Goal: Information Seeking & Learning: Find specific fact

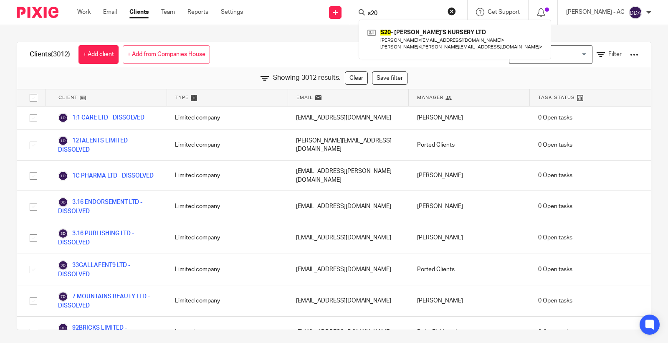
scroll to position [42025, 0]
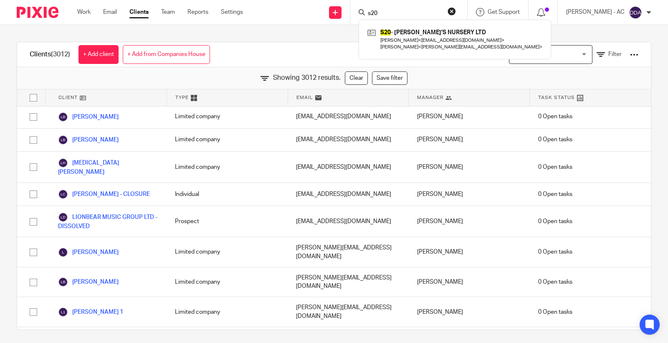
drag, startPoint x: 386, startPoint y: 14, endPoint x: 337, endPoint y: 14, distance: 48.8
click at [345, 14] on div "Send new email Create task Add client Request signature s20 S20 - NANNY JANE'S …" at bounding box center [461, 12] width 412 height 25
paste input "Swarzy Macaly"
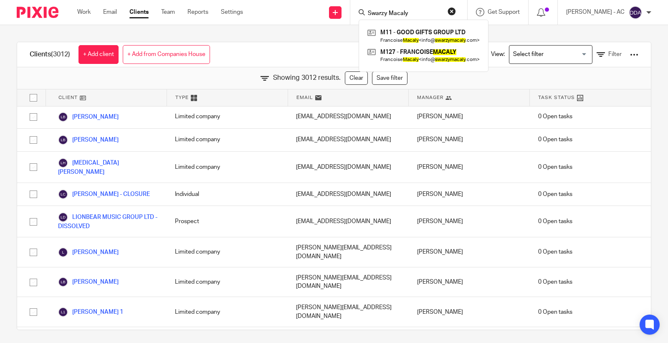
drag, startPoint x: 429, startPoint y: 13, endPoint x: 362, endPoint y: 13, distance: 66.8
click at [362, 13] on div "Swarzy Macaly M11 - GOOD GIFTS GROUP LTD Francoise Macaly < info@ swarzymacaly …" at bounding box center [408, 12] width 117 height 25
paste input "Tosin Cole"
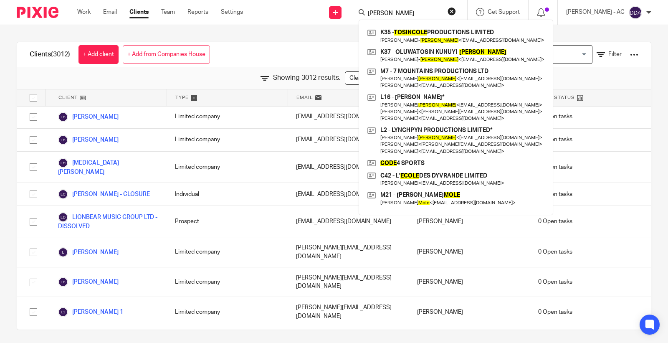
type input "Tosin Cole"
drag, startPoint x: 409, startPoint y: 18, endPoint x: 384, endPoint y: 16, distance: 25.5
click at [384, 16] on div "Tosin Cole K35 - TOSINCOLE PRODUCTIONS LIMITED Oluwatosin Kunuyi- Cole < tosin.…" at bounding box center [408, 12] width 117 height 25
drag, startPoint x: 410, startPoint y: 13, endPoint x: 351, endPoint y: 12, distance: 59.3
click at [351, 12] on div "Send new email Create task Add client Request signature Tosin Cole K35 - TOSINC…" at bounding box center [461, 12] width 412 height 25
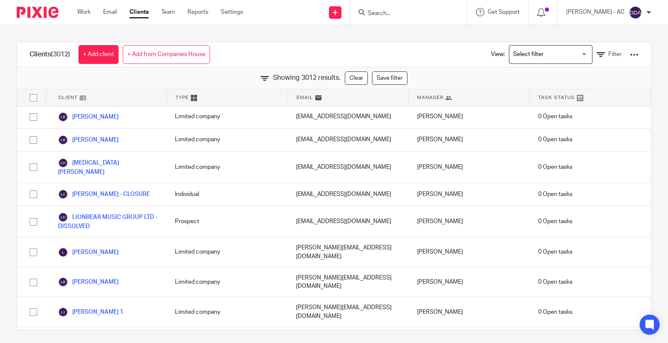
paste input "tosin.kcole@hotmail.com"
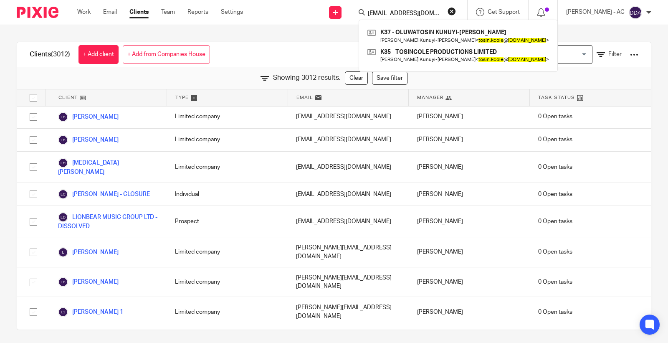
type input "tosin.kcole@hotmail.com"
click at [456, 10] on button "reset" at bounding box center [451, 11] width 8 height 8
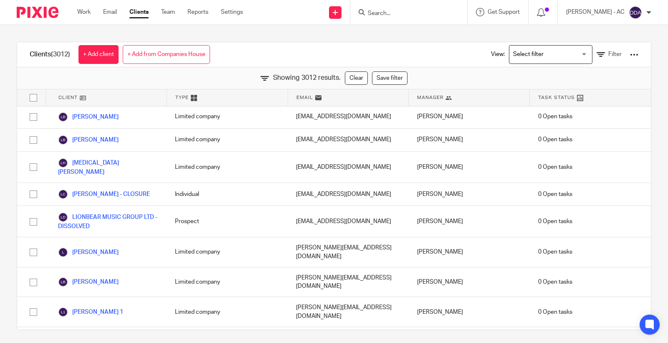
click at [408, 10] on input "Search" at bounding box center [404, 14] width 75 height 8
paste input "Boolishi"
type input "Boolishi"
drag, startPoint x: 411, startPoint y: 17, endPoint x: 373, endPoint y: 17, distance: 38.4
click at [373, 17] on div "Boolishi" at bounding box center [406, 12] width 97 height 10
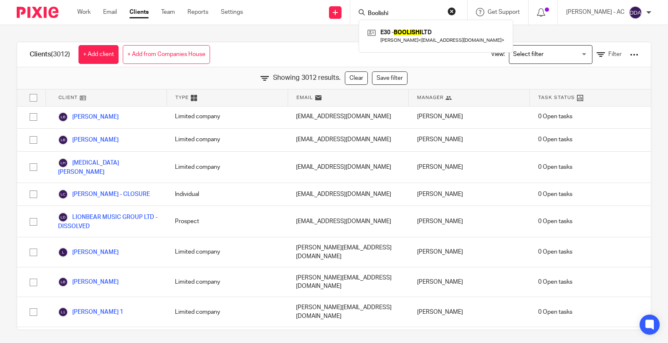
click at [421, 17] on form "Boolishi" at bounding box center [411, 12] width 89 height 10
drag, startPoint x: 411, startPoint y: 13, endPoint x: 339, endPoint y: 13, distance: 72.6
click at [340, 13] on div "Send new email Create task Add client Request signature Boolishi E30 - BOOLISHI…" at bounding box center [461, 12] width 412 height 25
paste input "Jade Adeyemi"
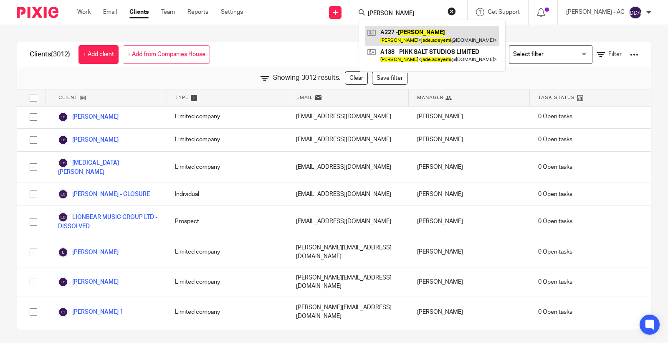
type input "Jade Adeyemi"
drag, startPoint x: 423, startPoint y: 11, endPoint x: 261, endPoint y: 1, distance: 161.8
click at [269, 2] on div "Send new email Create task Add client Request signature Jade Adeyemi A227 - JAD…" at bounding box center [461, 12] width 412 height 25
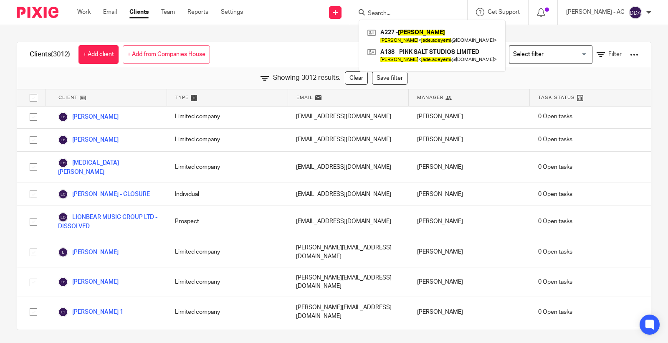
paste input "Alexander"
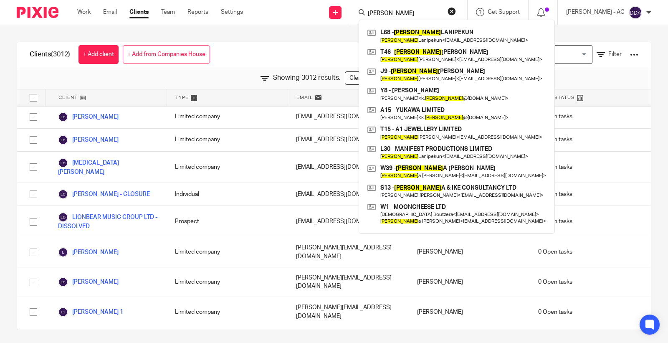
click at [420, 13] on input "Alexander" at bounding box center [404, 14] width 75 height 8
type input "A"
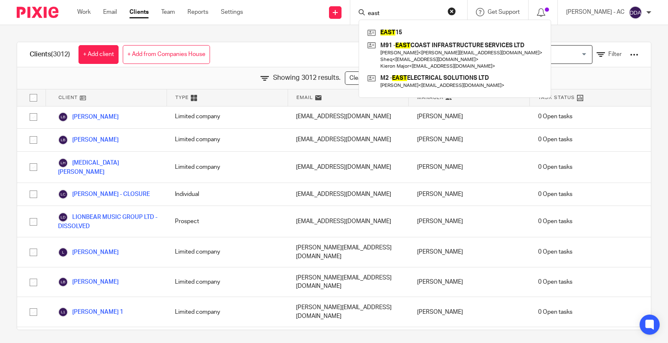
drag, startPoint x: 399, startPoint y: 15, endPoint x: 364, endPoint y: 15, distance: 34.6
click at [365, 15] on div "east EAST 15 M91 - EAST COAST INFRASTRUCTURE SERVICES LTD Alex Astle < a.civils…" at bounding box center [408, 12] width 117 height 25
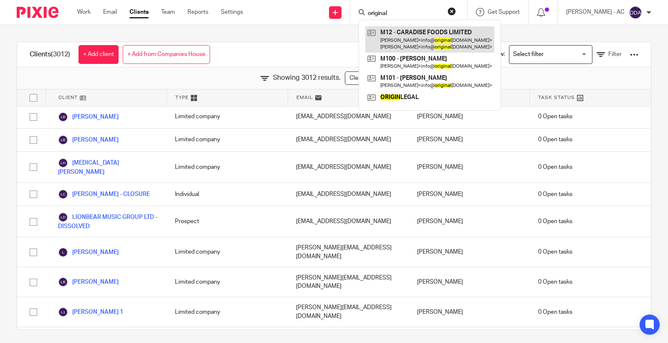
type input "original"
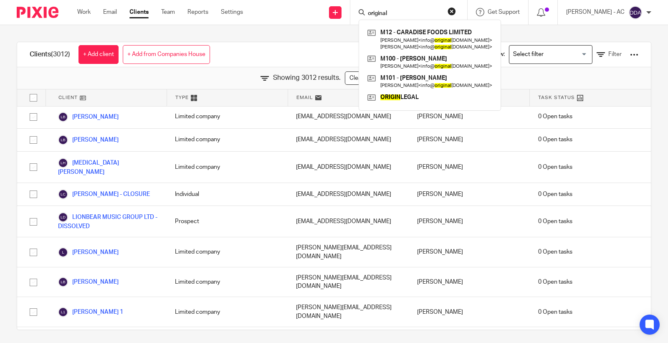
click at [404, 15] on div "original M12 - CARADISE FOODS LIMITED Craig McAnuff < info@ original flava.com …" at bounding box center [408, 12] width 117 height 25
drag, startPoint x: 424, startPoint y: 16, endPoint x: 335, endPoint y: 11, distance: 88.2
click at [339, 11] on div "Send new email Create task Add client Request signature original M12 - CARADISE…" at bounding box center [461, 12] width 412 height 25
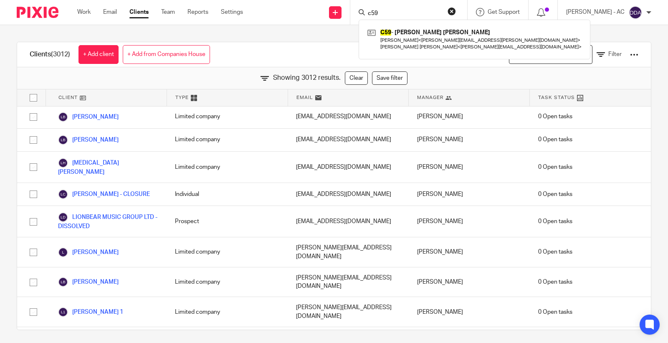
click at [393, 13] on input "c59" at bounding box center [404, 14] width 75 height 8
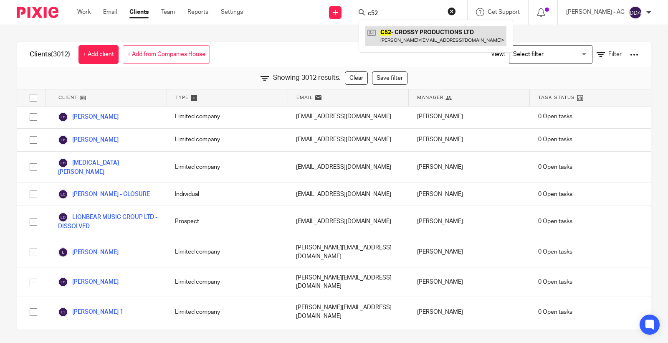
type input "c52"
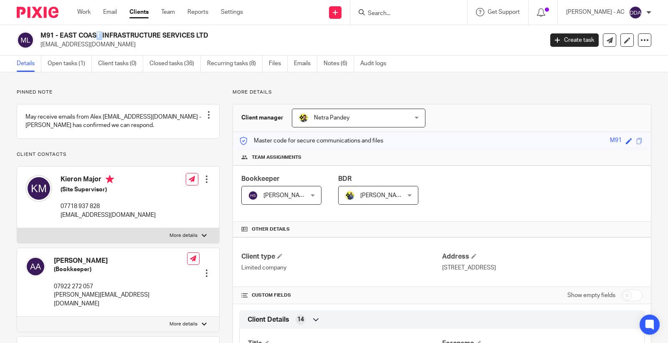
drag, startPoint x: 51, startPoint y: 33, endPoint x: 38, endPoint y: 30, distance: 13.3
click at [38, 30] on div "M91 - EAST COAST INFRASTRUCTURE SERVICES LTD [EMAIL_ADDRESS][DOMAIN_NAME] Creat…" at bounding box center [334, 40] width 668 height 30
click at [48, 32] on h2 "M91 - EAST COAST INFRASTRUCTURE SERVICES LTD" at bounding box center [239, 35] width 398 height 9
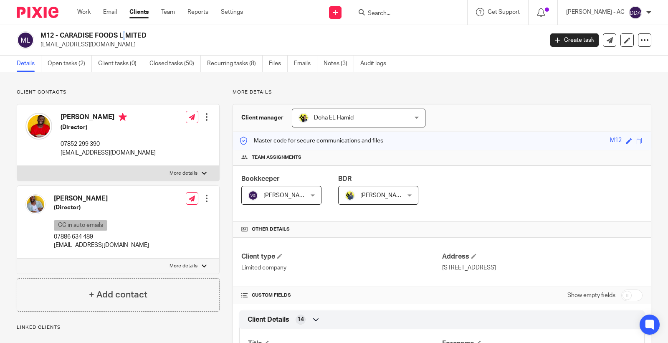
click at [68, 33] on h2 "M12 - CARADISE FOODS LIMITED" at bounding box center [239, 35] width 398 height 9
drag, startPoint x: 59, startPoint y: 33, endPoint x: 143, endPoint y: 33, distance: 83.9
click at [143, 33] on h2 "M12 - CARADISE FOODS LIMITED" at bounding box center [239, 35] width 398 height 9
drag, startPoint x: 149, startPoint y: 34, endPoint x: 60, endPoint y: 34, distance: 88.5
click at [60, 34] on h2 "M12 - CARADISE FOODS LIMITED" at bounding box center [239, 35] width 398 height 9
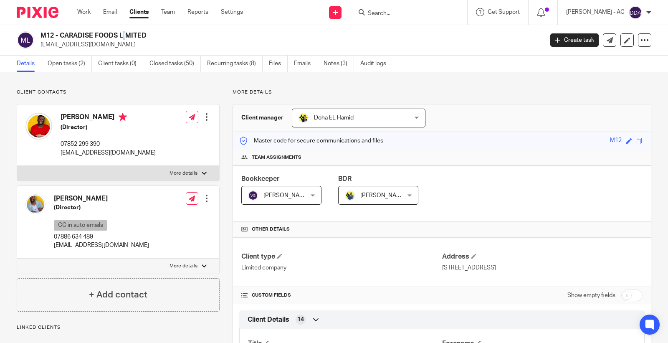
copy h2 "CARADISE FOODS LIMITED"
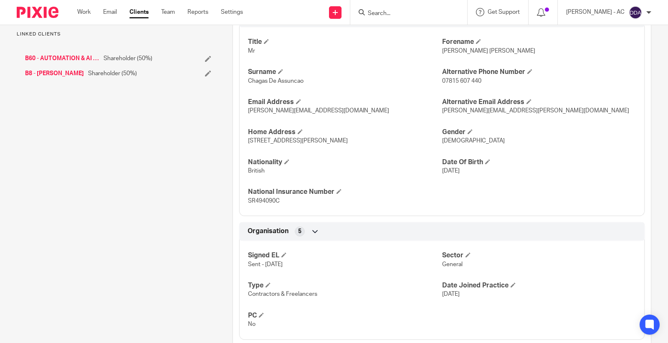
scroll to position [410, 0]
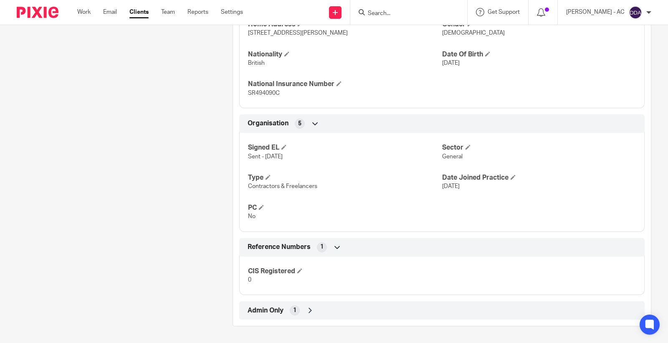
click at [295, 307] on div "1" at bounding box center [295, 310] width 10 height 10
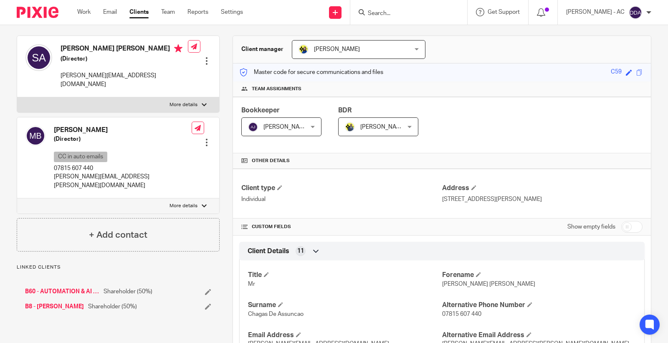
scroll to position [0, 0]
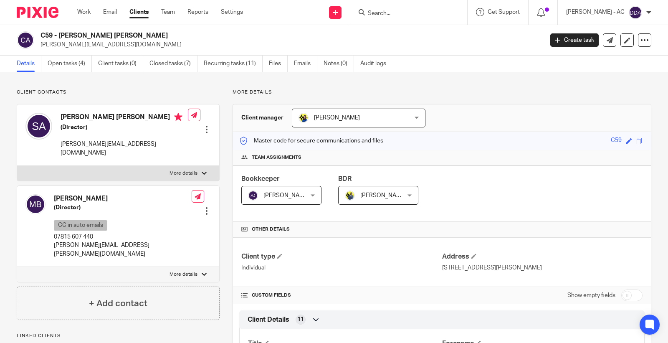
click at [626, 290] on input "checkbox" at bounding box center [631, 295] width 21 height 12
checkbox input "true"
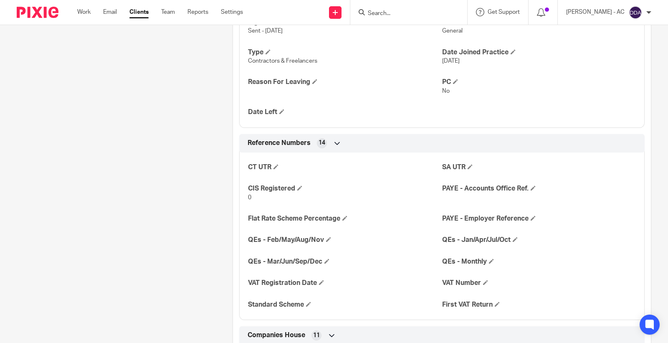
scroll to position [603, 0]
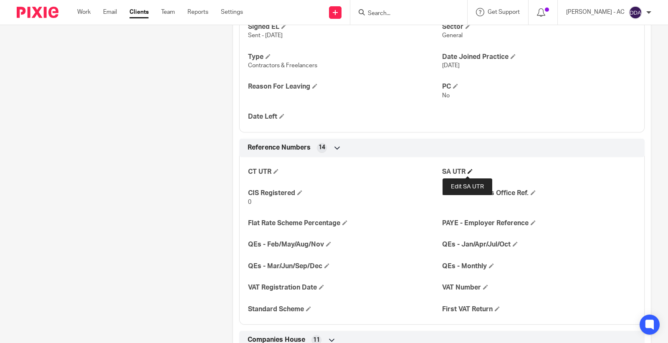
click at [467, 170] on span at bounding box center [469, 171] width 5 height 5
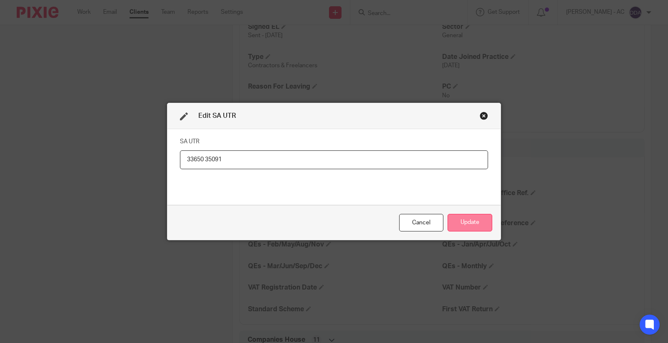
type input "33650 35091"
click at [468, 218] on button "Update" at bounding box center [469, 223] width 45 height 18
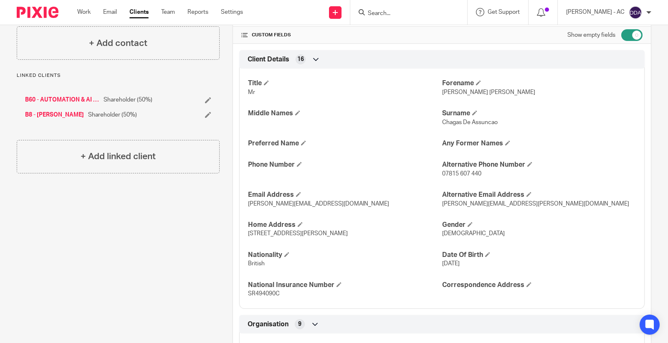
scroll to position [0, 0]
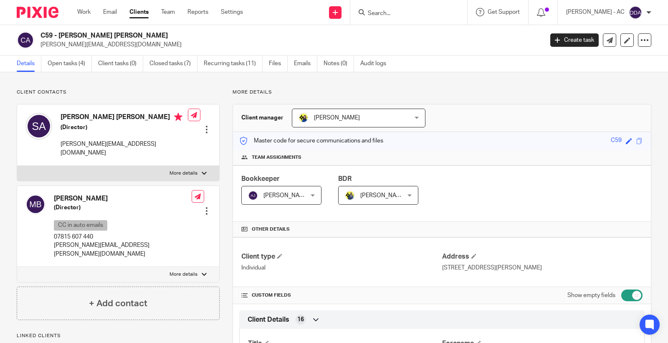
click at [207, 132] on div at bounding box center [206, 129] width 8 height 8
click at [169, 147] on link "Edit contact" at bounding box center [167, 148] width 80 height 12
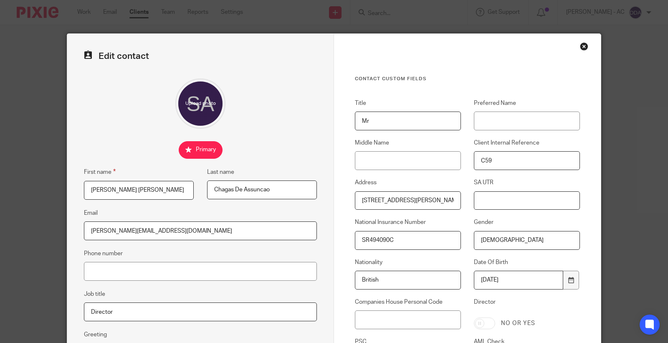
click at [482, 193] on input "SA UTR" at bounding box center [527, 200] width 106 height 19
paste input "3365035091"
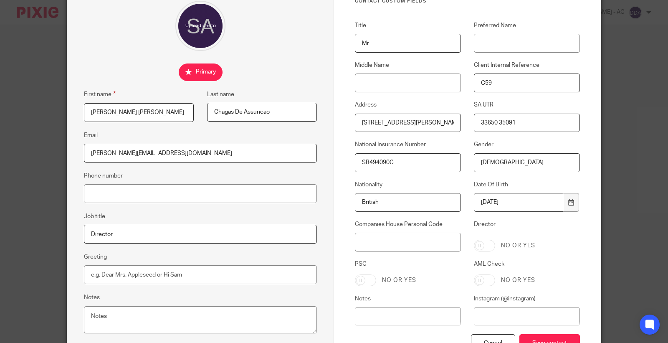
scroll to position [141, 0]
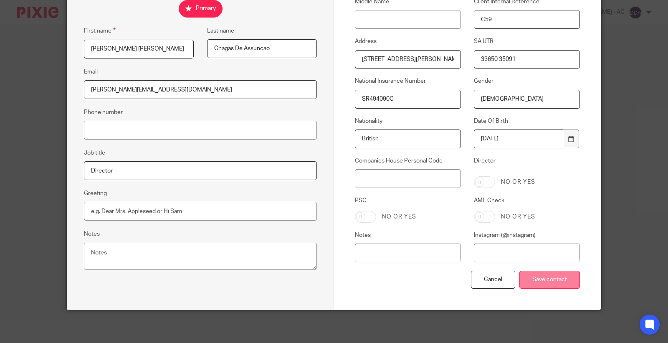
type input "33650 35091"
click at [530, 282] on input "Save contact" at bounding box center [549, 279] width 61 height 18
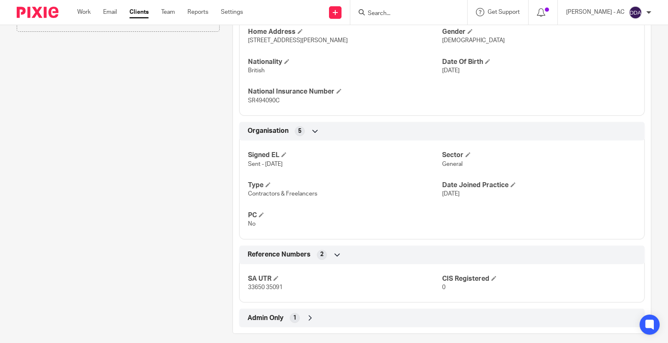
scroll to position [410, 0]
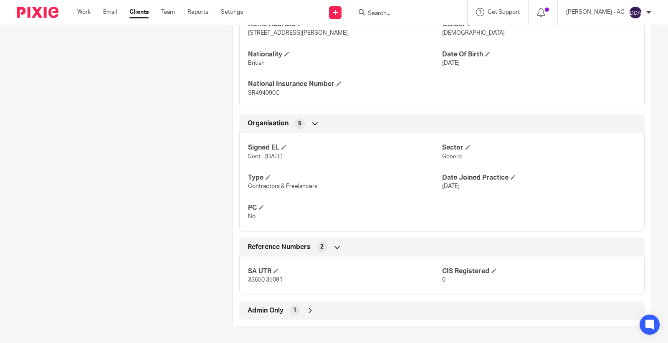
click at [285, 308] on div "Admin Only 1" at bounding box center [441, 310] width 393 height 14
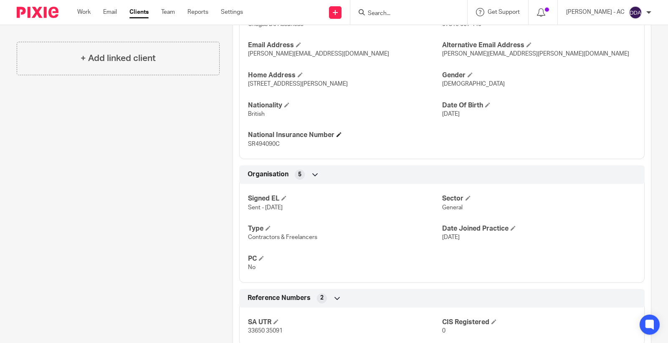
scroll to position [449, 0]
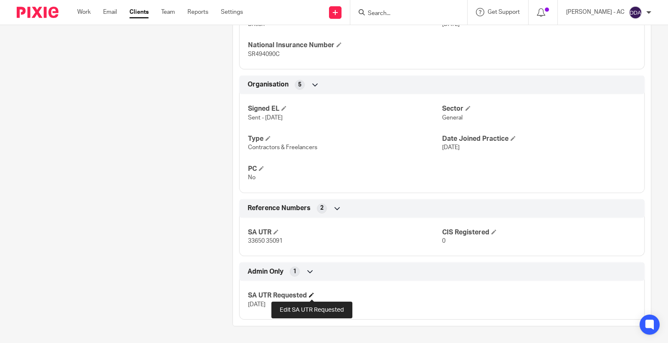
click at [310, 296] on span at bounding box center [311, 294] width 5 height 5
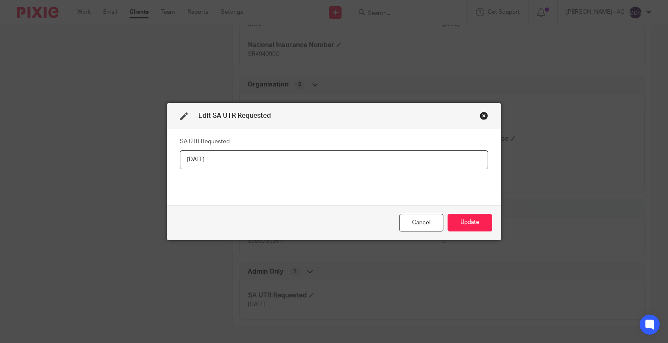
drag, startPoint x: 254, startPoint y: 152, endPoint x: 108, endPoint y: 172, distance: 147.4
click at [108, 172] on div "Edit SA UTR Requested SA UTR Requested 18-08-2025 Cancel Update" at bounding box center [334, 171] width 668 height 343
click at [467, 222] on button "Update" at bounding box center [469, 223] width 45 height 18
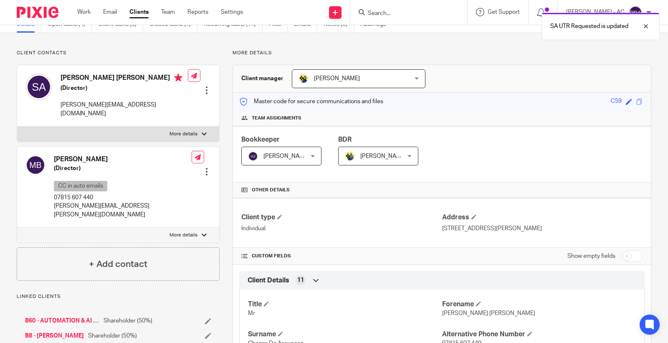
scroll to position [93, 0]
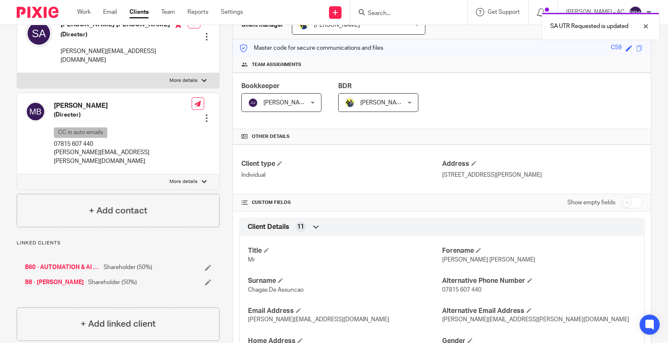
click at [623, 198] on input "checkbox" at bounding box center [631, 203] width 21 height 12
checkbox input "true"
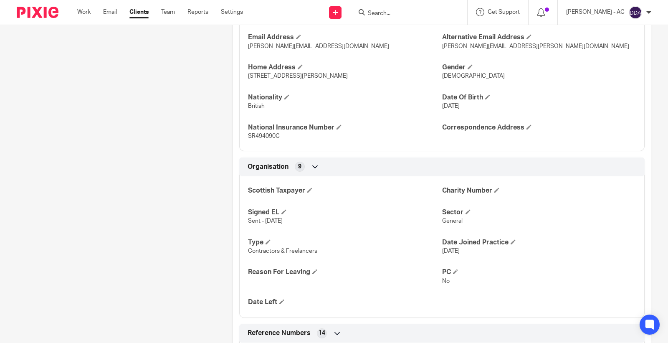
scroll to position [185, 0]
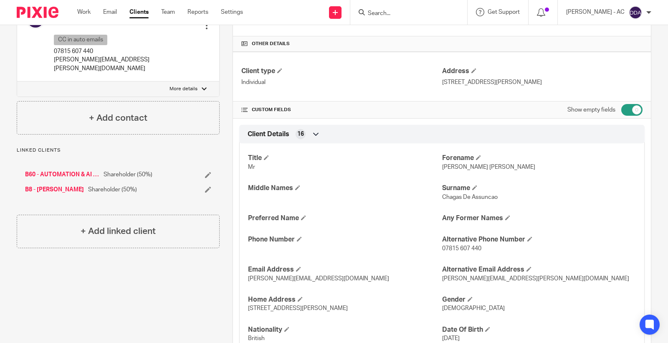
drag, startPoint x: 313, startPoint y: 308, endPoint x: 336, endPoint y: 308, distance: 22.5
click at [336, 308] on p "49 Avenell Road, London, N5 1DN" at bounding box center [345, 308] width 194 height 8
copy span "N5 1DN"
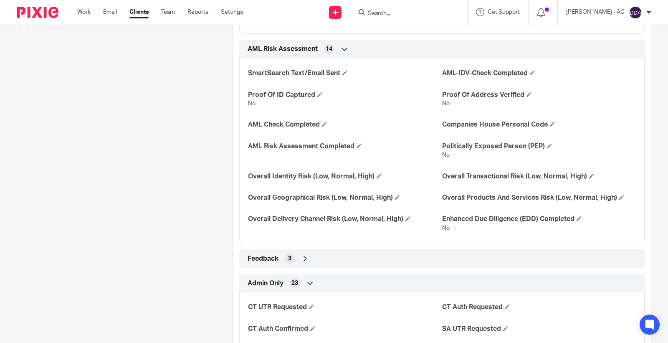
scroll to position [1437, 0]
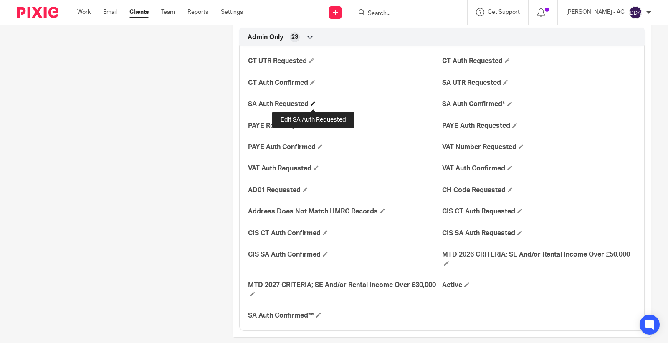
click at [312, 105] on span at bounding box center [312, 103] width 5 height 5
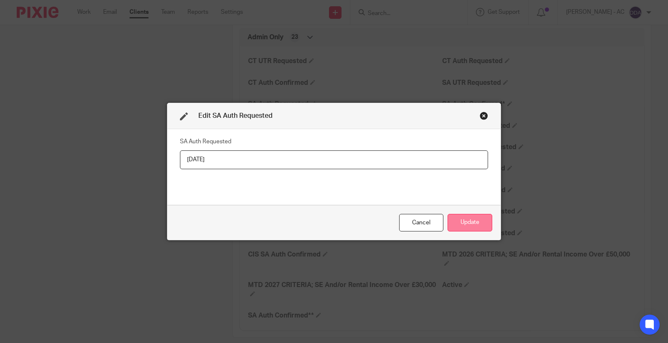
type input "19-09-2025"
click at [460, 219] on button "Update" at bounding box center [469, 223] width 45 height 18
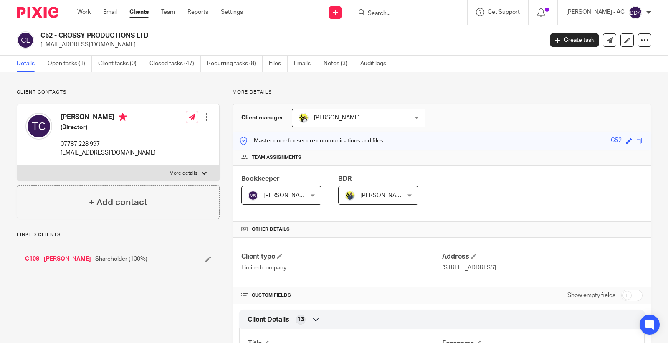
drag, startPoint x: 0, startPoint y: 0, endPoint x: 150, endPoint y: 33, distance: 153.7
click at [150, 33] on h2 "C52 - CROSSY PRODUCTIONS LTD" at bounding box center [239, 35] width 398 height 9
copy h2 "CROSSY PRODUCTIONS LTD"
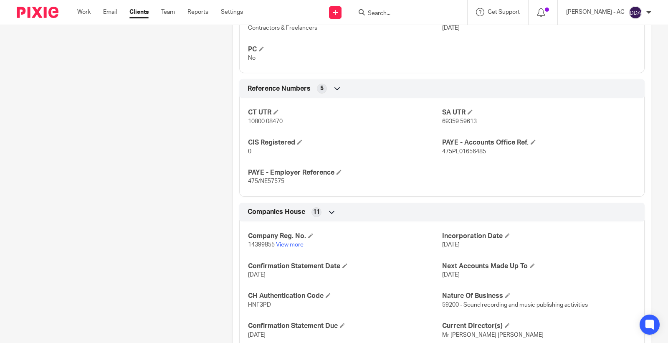
scroll to position [603, 0]
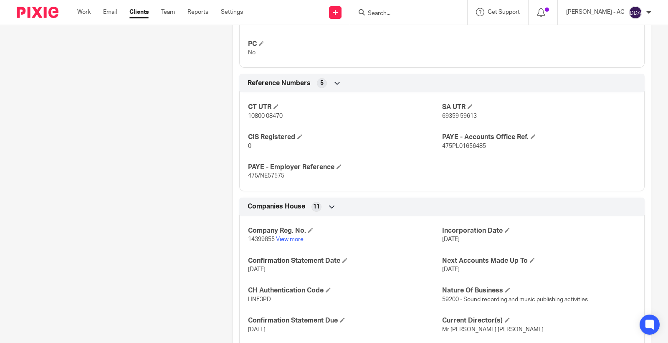
click at [259, 247] on div "Company Reg. No. 14399855 View more Incorporation Date [DATE] Confirmation Stat…" at bounding box center [441, 306] width 405 height 195
copy p "14399855"
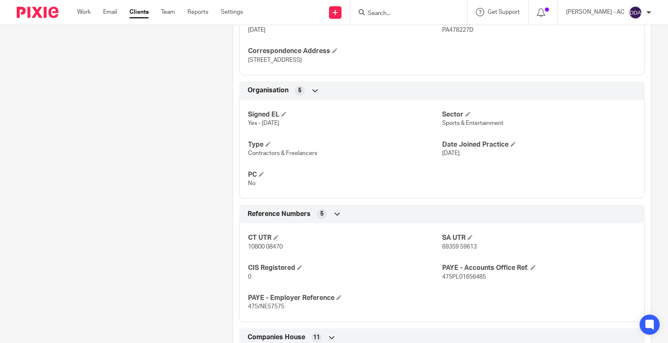
scroll to position [556, 0]
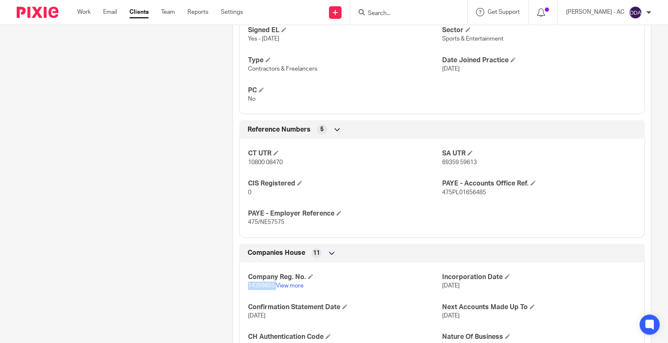
click at [248, 289] on p "14399855 View more" at bounding box center [345, 285] width 194 height 8
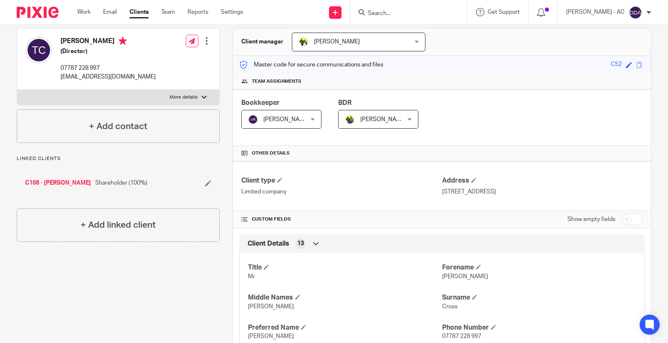
scroll to position [0, 0]
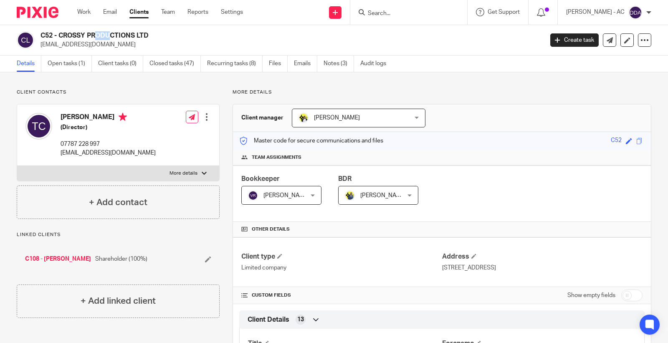
drag, startPoint x: 51, startPoint y: 35, endPoint x: 39, endPoint y: 38, distance: 12.6
click at [39, 38] on div "C52 - CROSSY PRODUCTIONS LTD tcrossyproductions@gmail.com" at bounding box center [277, 40] width 521 height 18
copy h2 "C52"
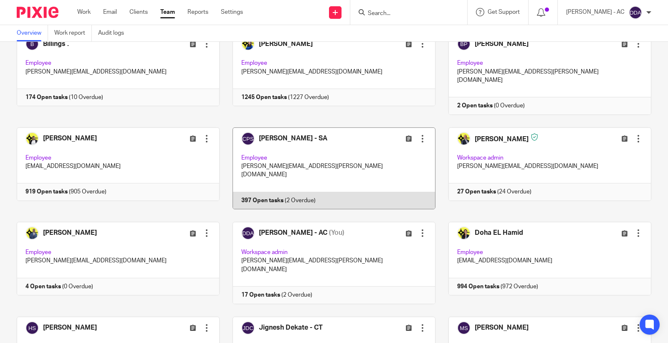
scroll to position [185, 0]
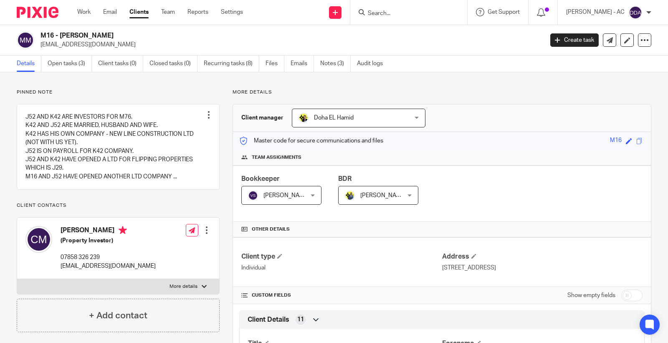
scroll to position [322, 0]
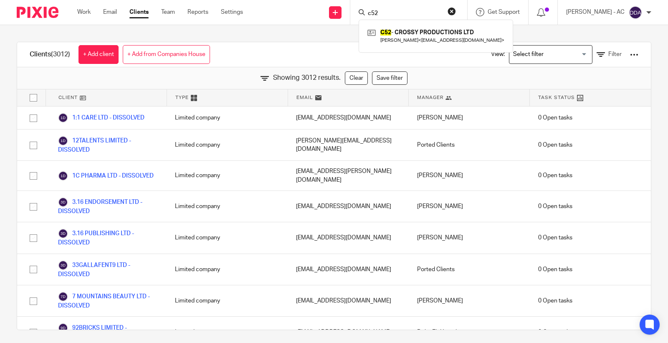
click at [339, 14] on div "Send new email Create task Add client Request signature c52 C52 - CROSSY PRODUC…" at bounding box center [461, 12] width 412 height 25
paste input "[PERSON_NAME]"
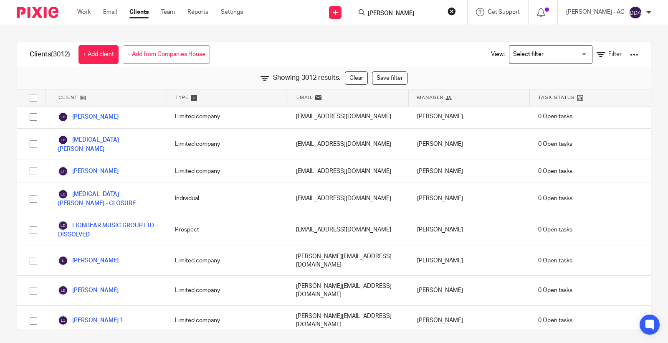
click at [430, 15] on input "[PERSON_NAME]" at bounding box center [404, 14] width 75 height 8
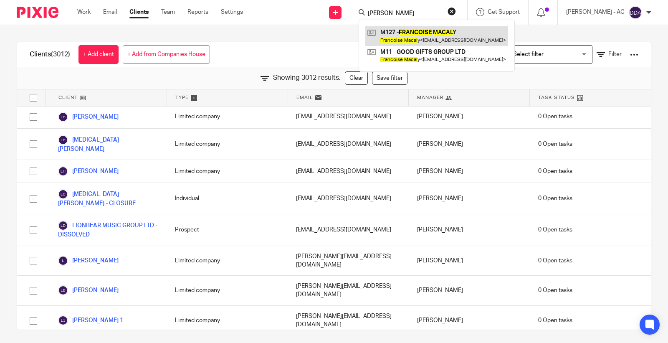
type input "[PERSON_NAME]"
